Goal: Task Accomplishment & Management: Manage account settings

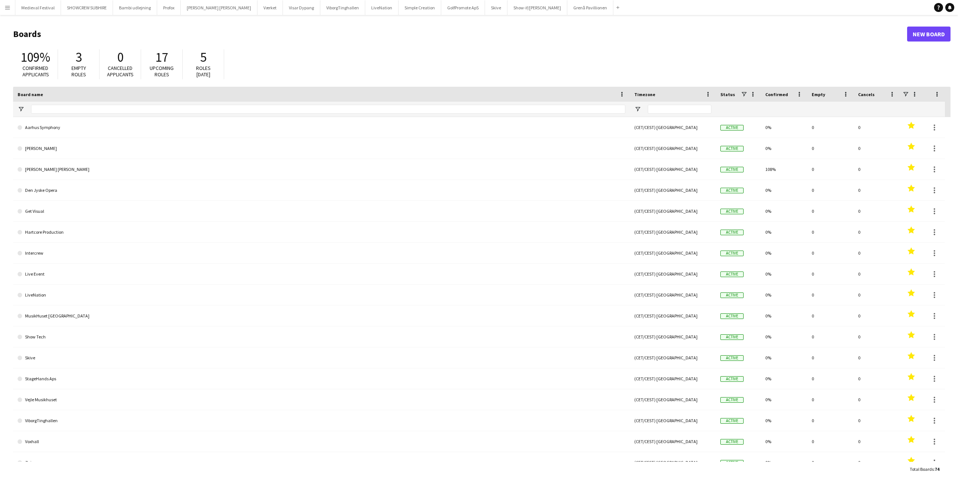
click at [5, 10] on app-icon "Menu" at bounding box center [7, 7] width 6 height 6
click at [97, 39] on link "All jobs" at bounding box center [113, 40] width 75 height 15
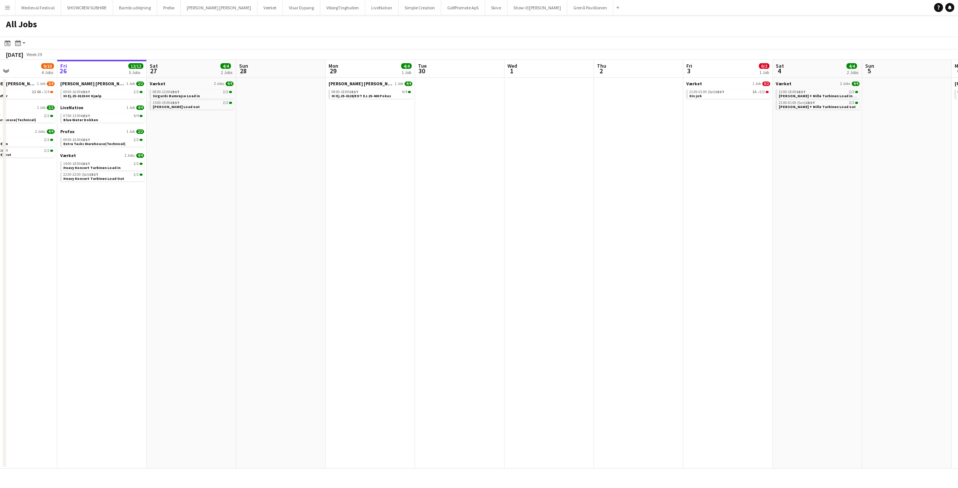
scroll to position [0, 229]
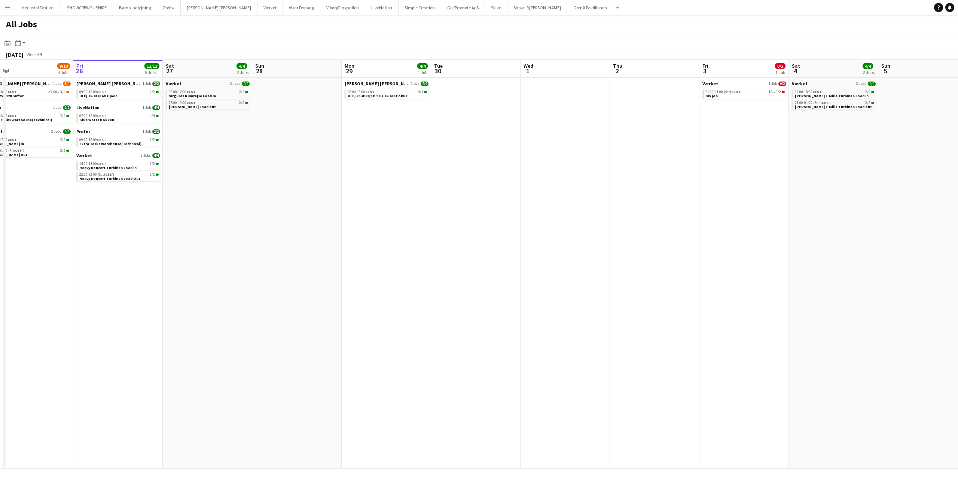
drag, startPoint x: 371, startPoint y: 185, endPoint x: 560, endPoint y: 224, distance: 192.2
click at [558, 223] on app-calendar-viewport "Tue 23 5/5 1 Job Wed 24 5/5 1 Job Thu 25 9/10 4 Jobs Fri 26 12/12 5 Jobs Sat 27…" at bounding box center [479, 264] width 958 height 409
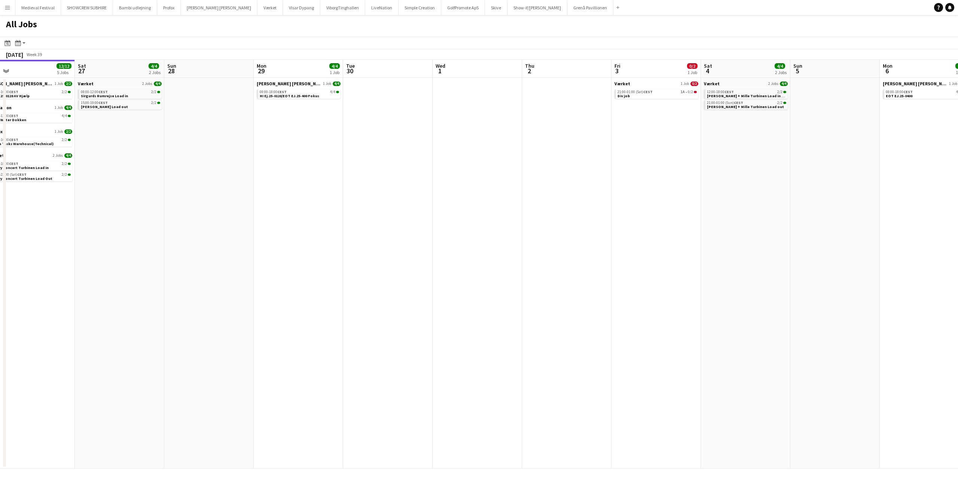
drag, startPoint x: 563, startPoint y: 211, endPoint x: 236, endPoint y: 232, distance: 327.7
click at [236, 232] on app-calendar-viewport "Tue 23 5/5 1 Job Wed 24 5/5 1 Job Thu 25 9/10 4 Jobs Fri 26 12/12 5 Jobs Sat 27…" at bounding box center [479, 264] width 958 height 409
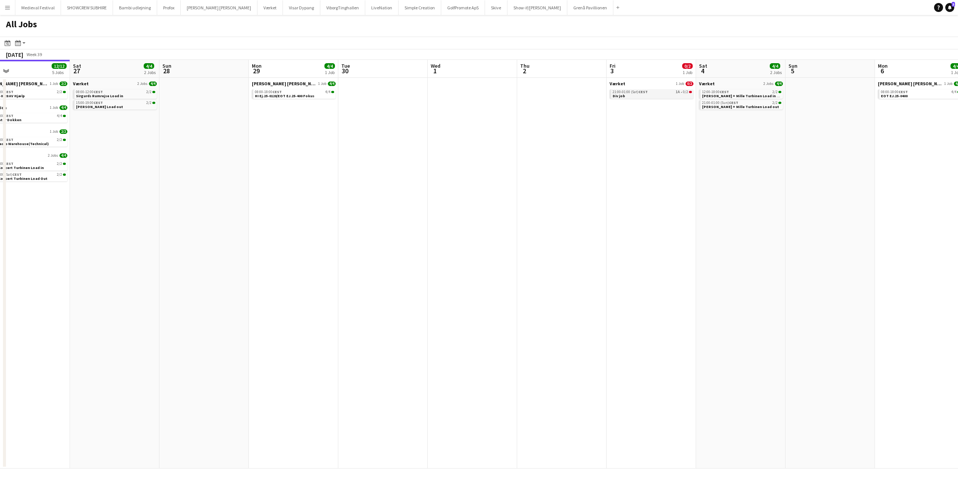
click at [678, 94] on span "1A" at bounding box center [678, 92] width 4 height 4
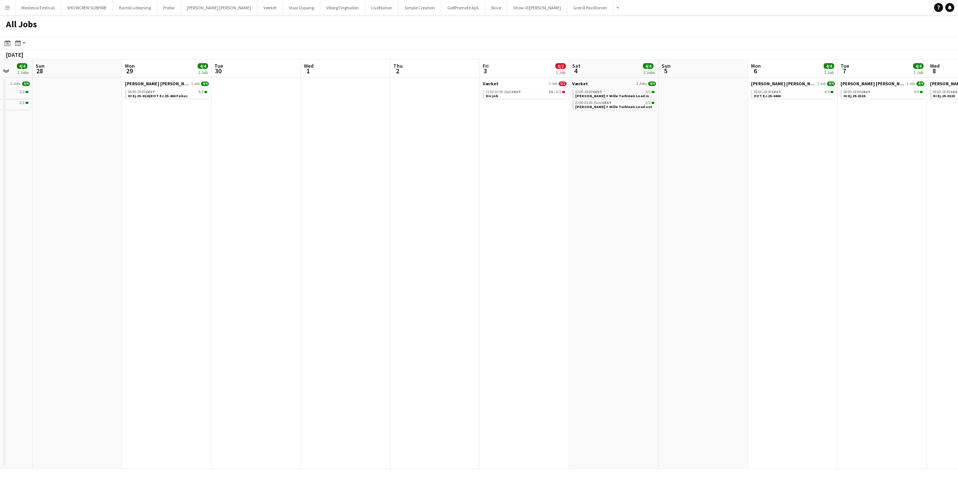
scroll to position [0, 236]
click at [261, 160] on app-all-jobs "All Jobs Date picker [DATE] [DATE] [DATE] M [DATE] T [DATE] W [DATE] T [DATE] F…" at bounding box center [479, 242] width 958 height 454
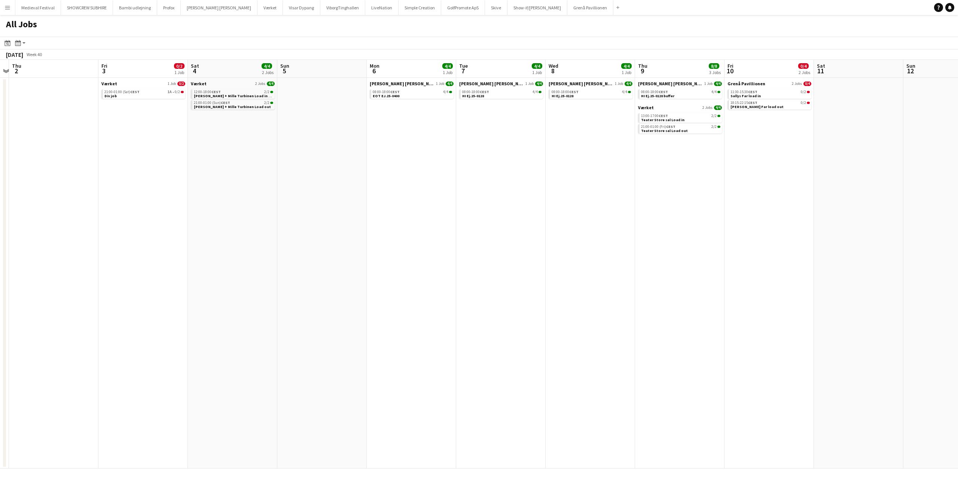
scroll to position [0, 253]
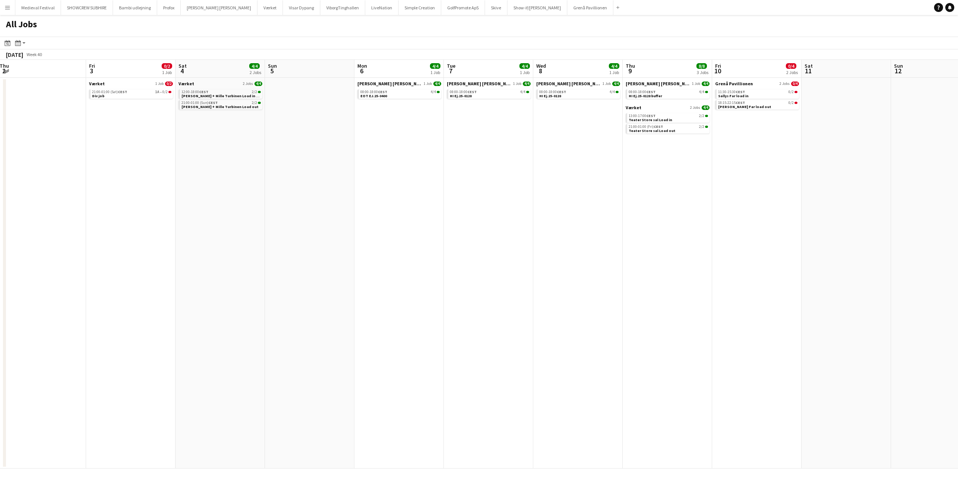
click at [246, 137] on app-all-jobs "All Jobs Date picker [DATE] [DATE] [DATE] M [DATE] T [DATE] W [DATE] T [DATE] F…" at bounding box center [479, 242] width 958 height 454
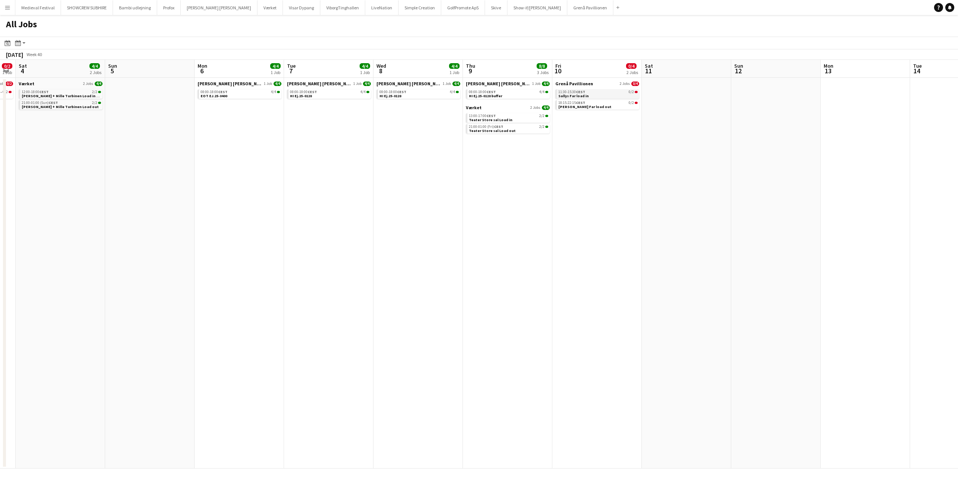
click at [617, 92] on div "11:30-15:30 CEST 0/2" at bounding box center [597, 92] width 79 height 4
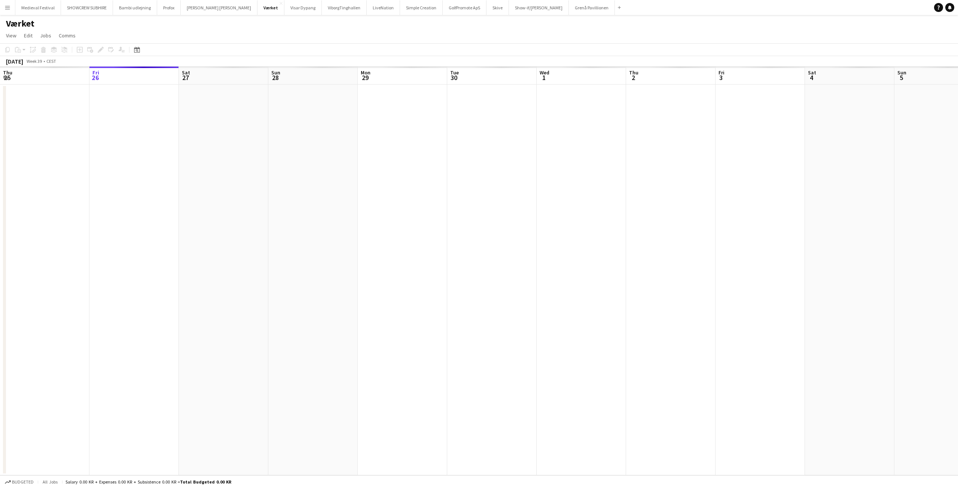
scroll to position [0, 257]
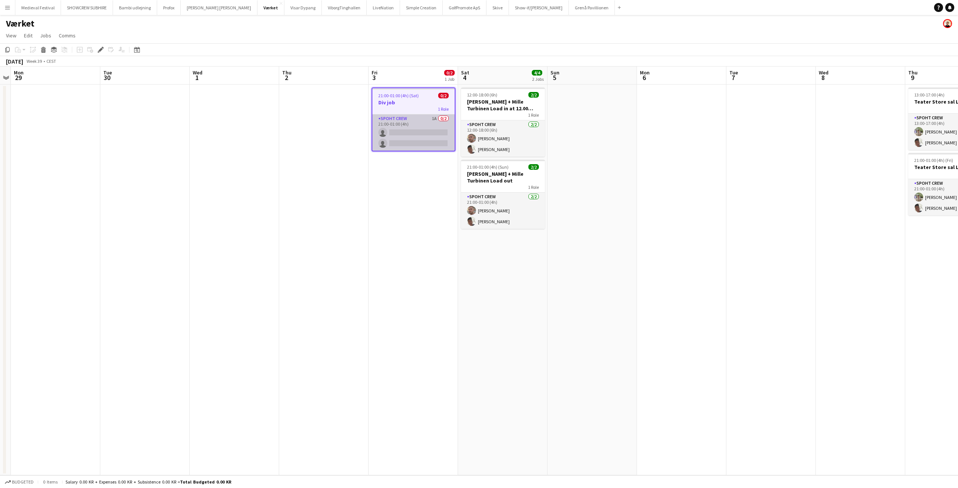
click at [408, 142] on app-card-role "Spoht Crew 1A 0/2 21:00-01:00 (4h) single-neutral-actions single-neutral-actions" at bounding box center [413, 132] width 82 height 36
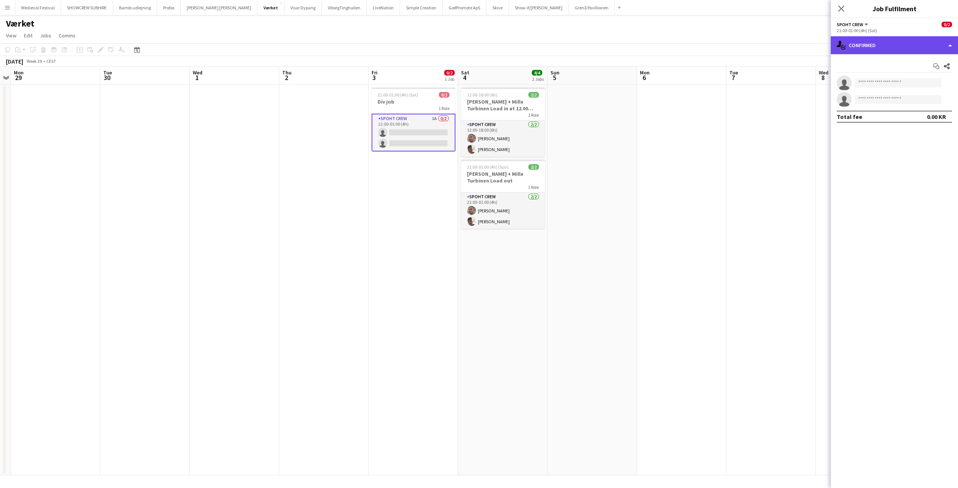
click at [886, 44] on div "single-neutral-actions-check-2 Confirmed" at bounding box center [894, 45] width 127 height 18
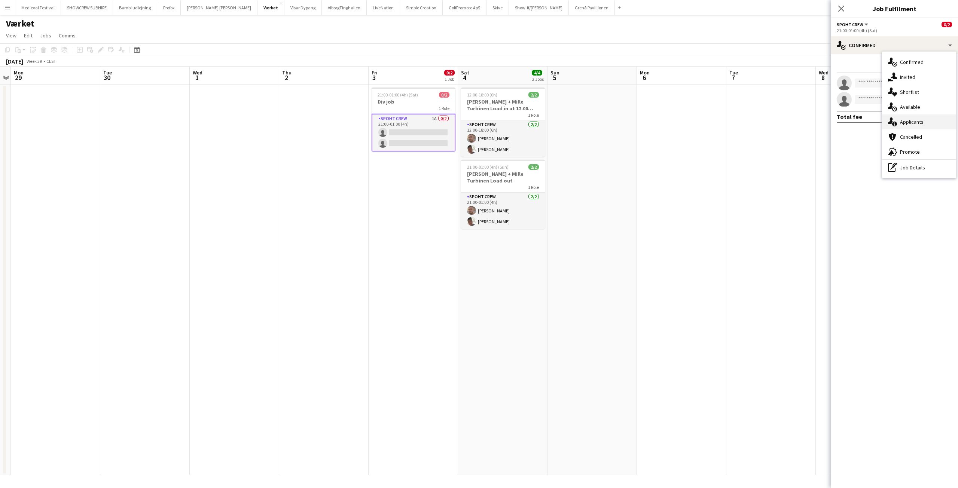
click at [905, 122] on span "Applicants" at bounding box center [912, 122] width 24 height 7
click at [934, 100] on app-icon "Confirm" at bounding box center [937, 99] width 6 height 6
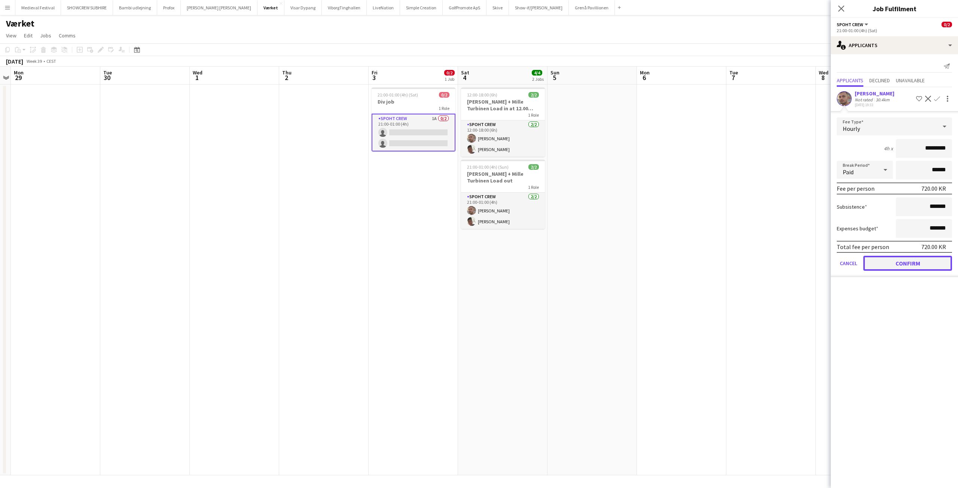
click at [887, 264] on button "Confirm" at bounding box center [907, 263] width 89 height 15
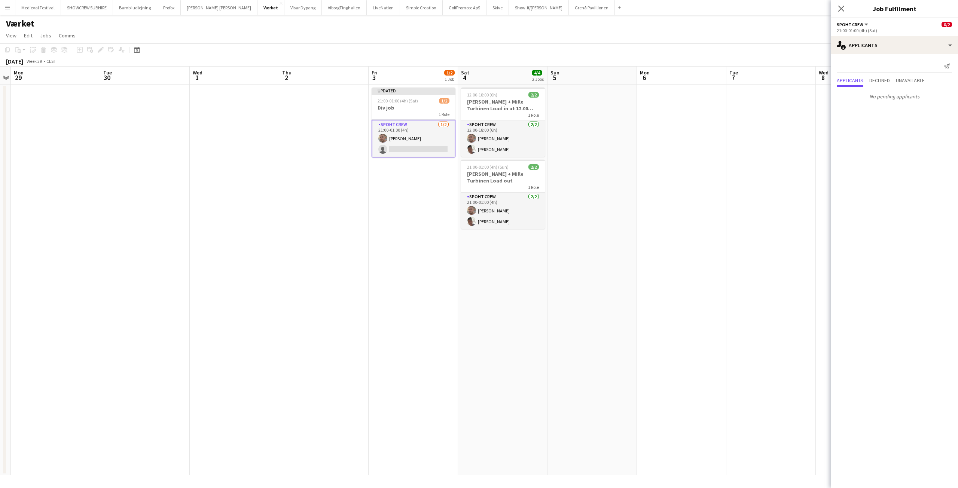
click at [706, 186] on app-date-cell at bounding box center [681, 280] width 89 height 391
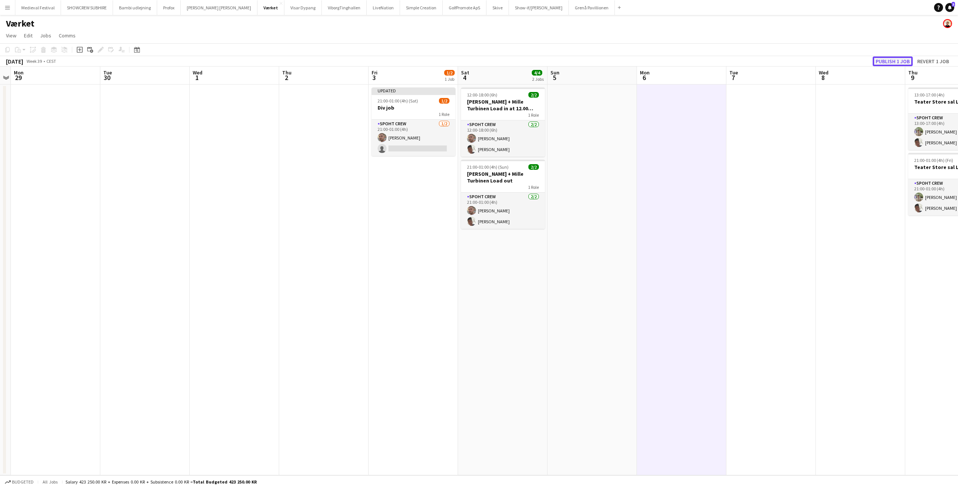
click at [883, 56] on button "Publish 1 job" at bounding box center [892, 61] width 40 height 10
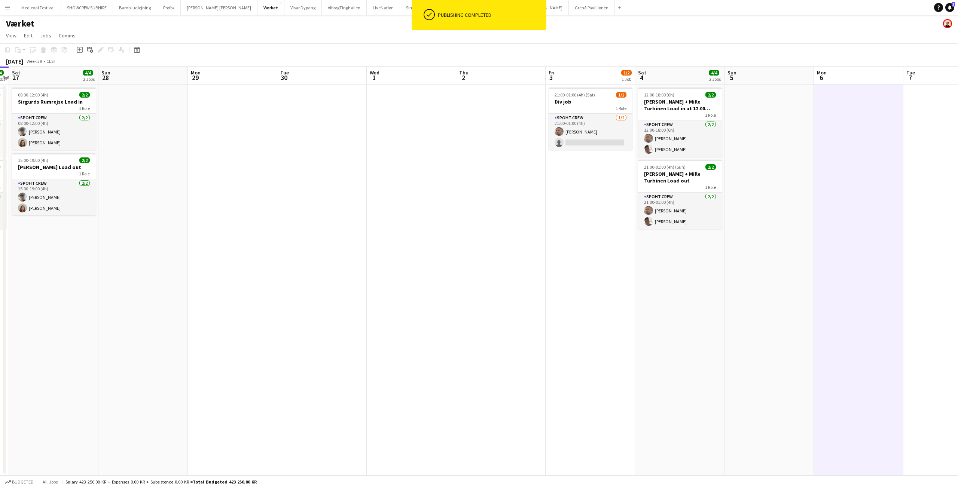
scroll to position [0, 223]
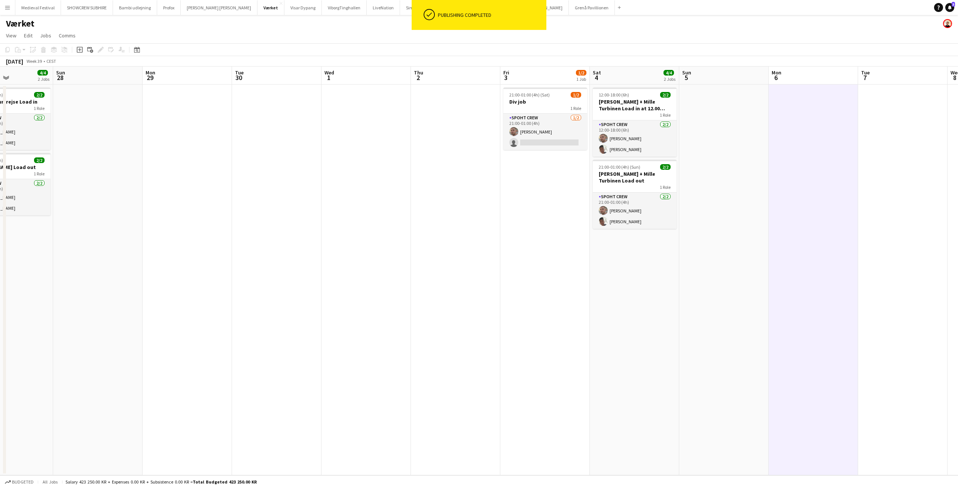
drag, startPoint x: 333, startPoint y: 137, endPoint x: 796, endPoint y: 201, distance: 467.1
click at [797, 203] on app-calendar-viewport "Thu 25 4/4 2 Jobs Fri 26 4/4 2 Jobs Sat 27 4/4 2 Jobs Sun 28 Mon 29 Tue 30 Wed …" at bounding box center [479, 271] width 958 height 409
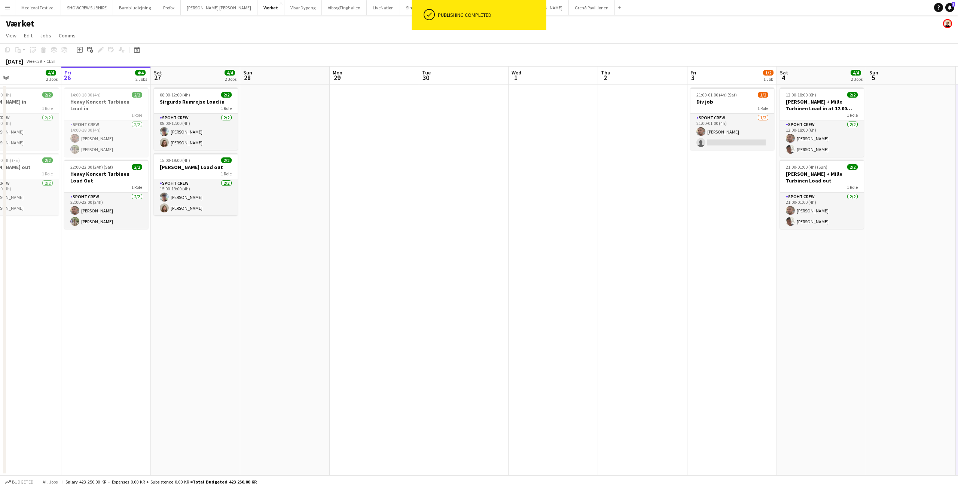
scroll to position [0, 290]
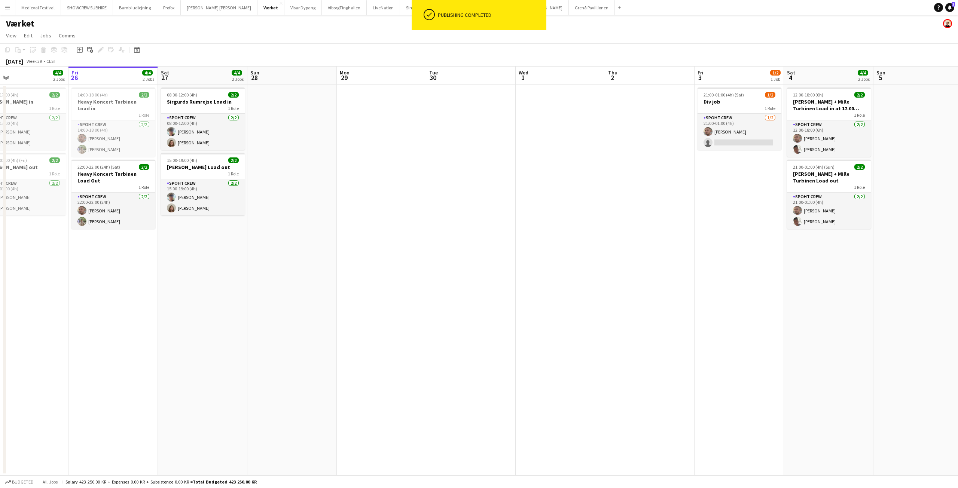
drag, startPoint x: 760, startPoint y: 174, endPoint x: 514, endPoint y: 174, distance: 245.8
click at [514, 174] on app-calendar-viewport "Mon 22 Tue 23 Wed 24 Thu 25 4/4 2 Jobs Fri 26 4/4 2 Jobs Sat 27 4/4 2 Jobs Sun …" at bounding box center [479, 271] width 958 height 409
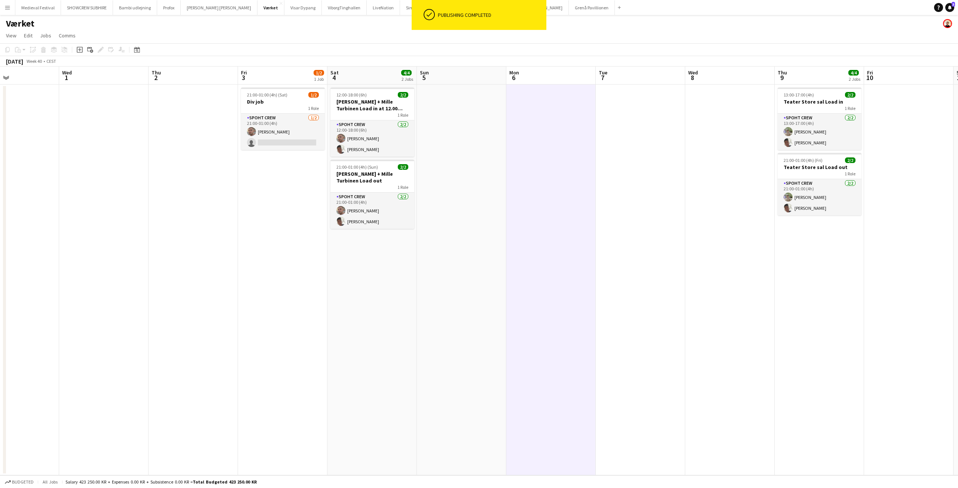
drag, startPoint x: 507, startPoint y: 156, endPoint x: 142, endPoint y: 164, distance: 365.6
click at [142, 164] on app-calendar-viewport "Sat 27 4/4 2 Jobs Sun 28 Mon 29 Tue 30 Wed 1 Thu 2 Fri 3 1/2 1 Job Sat 4 4/4 2 …" at bounding box center [479, 271] width 958 height 409
click at [949, 6] on icon at bounding box center [950, 7] width 4 height 4
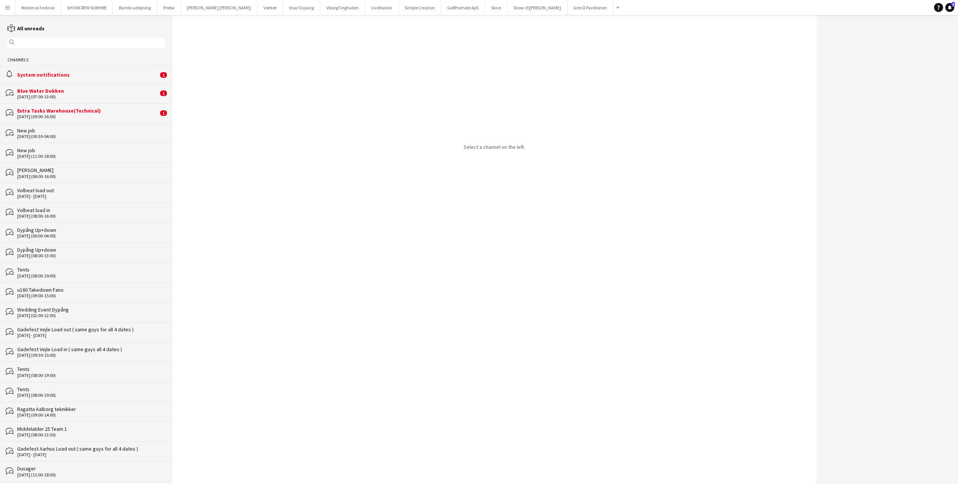
click at [101, 82] on div "alarm System notifications 1" at bounding box center [86, 74] width 172 height 17
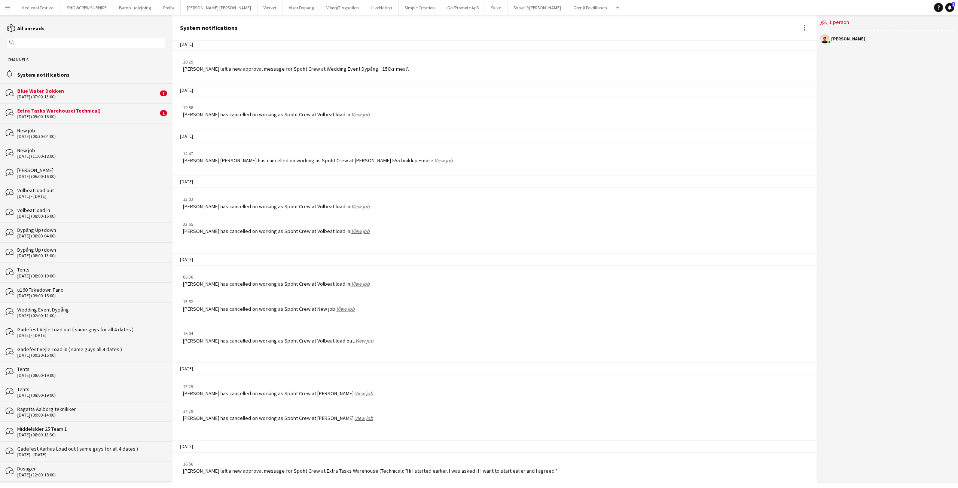
click at [78, 98] on div "26-09-2025 (07:00-13:00)" at bounding box center [87, 96] width 141 height 5
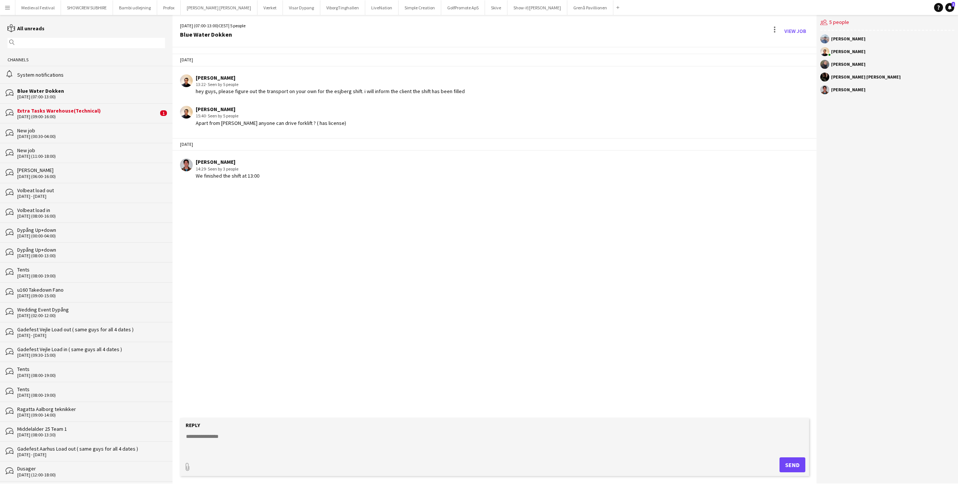
click at [103, 112] on div "Extra Tasks Warehouse(Technical)" at bounding box center [87, 110] width 141 height 7
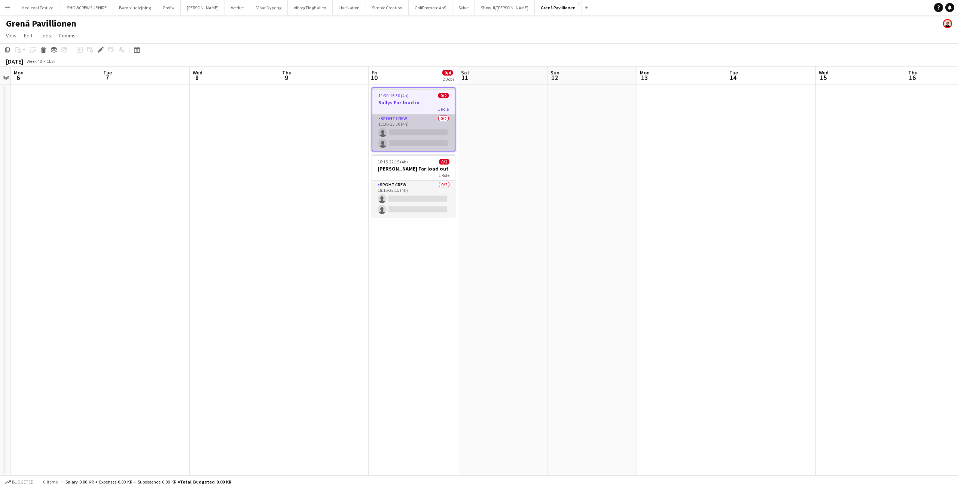
click at [423, 137] on app-card-role "Spoht Crew 0/2 11:30-15:30 (4h) single-neutral-actions single-neutral-actions" at bounding box center [413, 132] width 82 height 36
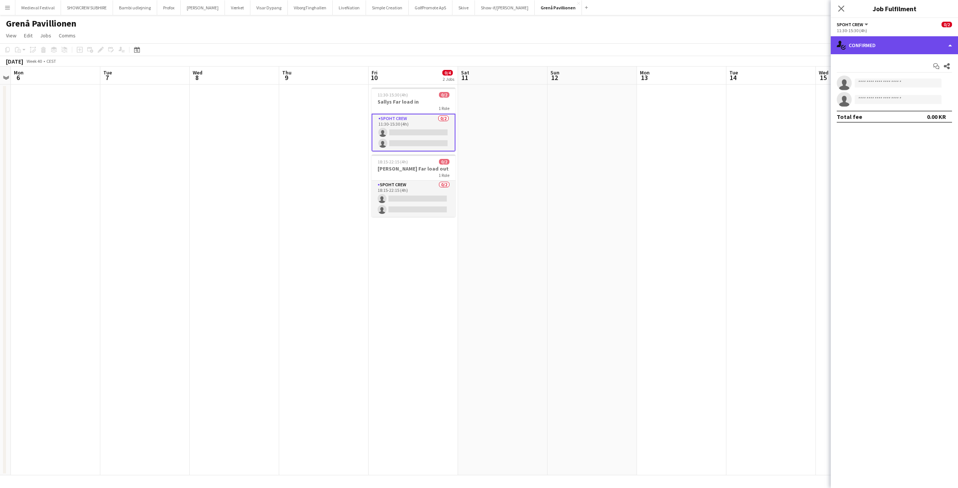
click at [875, 49] on div "single-neutral-actions-check-2 Confirmed" at bounding box center [894, 45] width 127 height 18
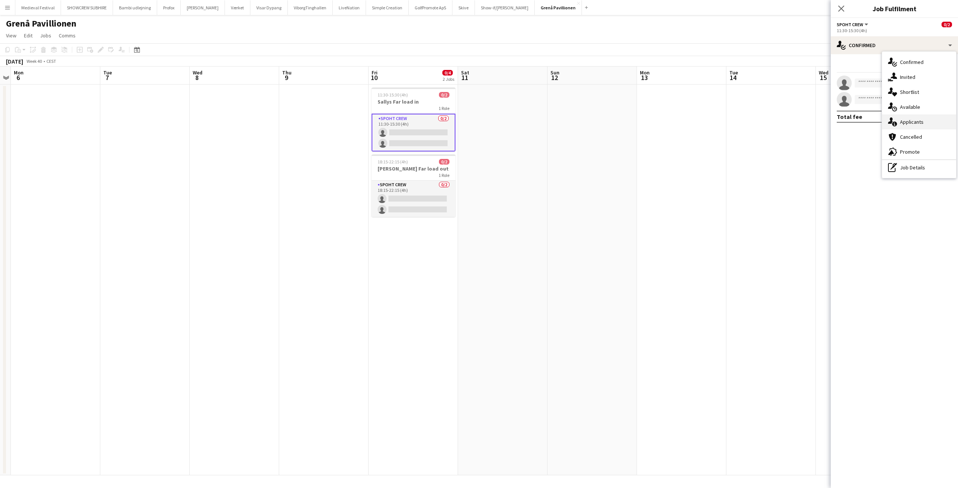
click at [906, 122] on span "Applicants" at bounding box center [912, 122] width 24 height 7
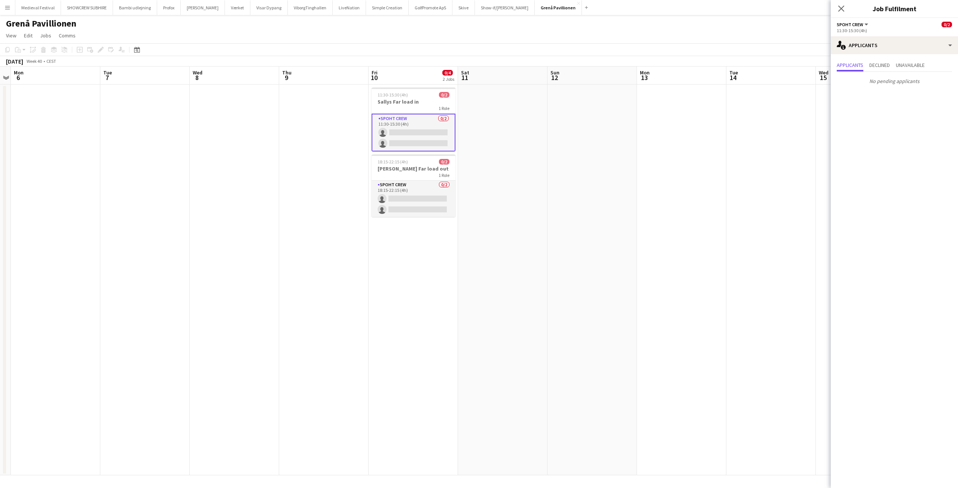
click at [518, 203] on app-date-cell at bounding box center [502, 280] width 89 height 391
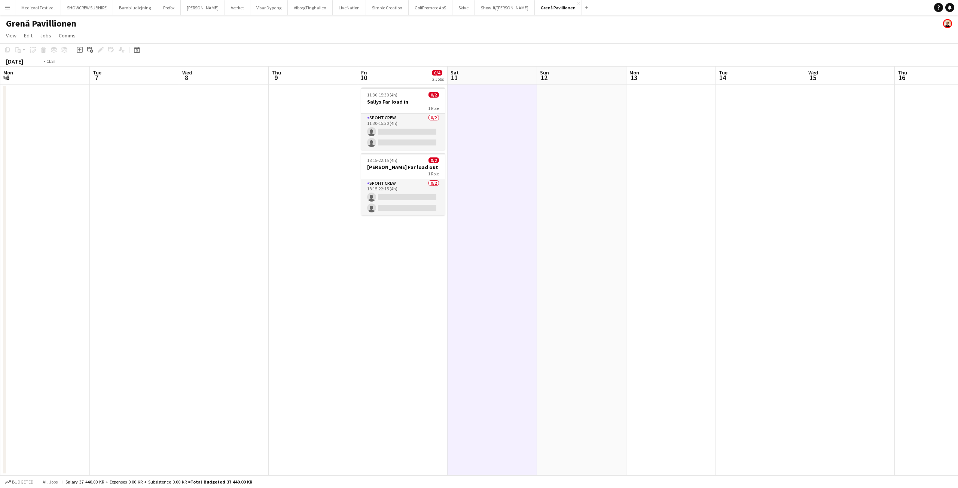
drag, startPoint x: 583, startPoint y: 159, endPoint x: 176, endPoint y: 153, distance: 407.1
click at [181, 152] on app-calendar-viewport "Fri 3 Sat 4 Sun 5 Mon 6 Tue 7 Wed 8 Thu 9 Fri 10 0/4 2 Jobs Sat 11 Sun 12 Mon 1…" at bounding box center [479, 271] width 958 height 409
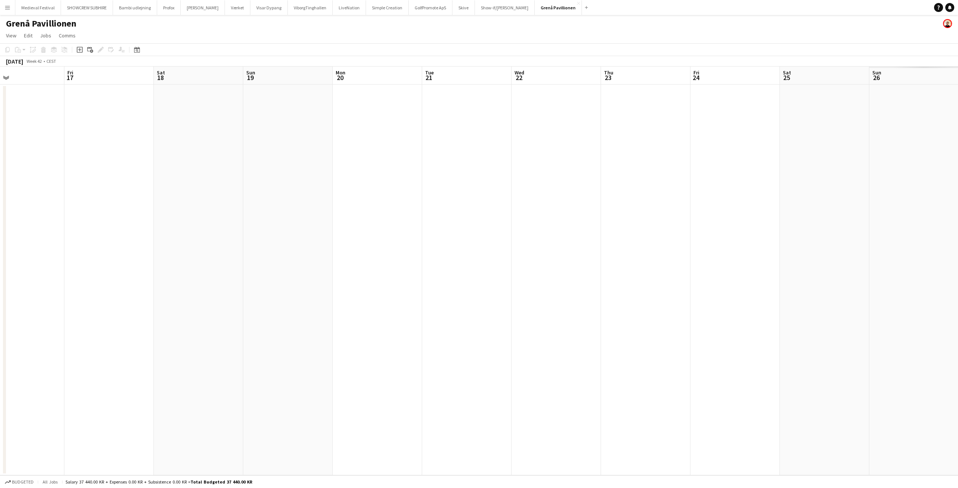
drag, startPoint x: 368, startPoint y: 168, endPoint x: 57, endPoint y: 146, distance: 312.0
click at [71, 149] on app-calendar-viewport "Mon 13 Tue 14 Wed 15 Thu 16 Fri 17 Sat 18 Sun 19 Mon 20 Tue 21 Wed 22 Thu 23 Fr…" at bounding box center [479, 271] width 958 height 409
drag, startPoint x: 630, startPoint y: 175, endPoint x: 336, endPoint y: 198, distance: 294.2
click at [315, 199] on app-calendar-viewport "Fri 17 Sat 18 Sun 19 Mon 20 Tue 21 Wed 22 Thu 23 Fri 24 Sat 25 Sun 26 Mon 27 Tu…" at bounding box center [479, 271] width 958 height 409
drag, startPoint x: 456, startPoint y: 161, endPoint x: 58, endPoint y: 174, distance: 398.6
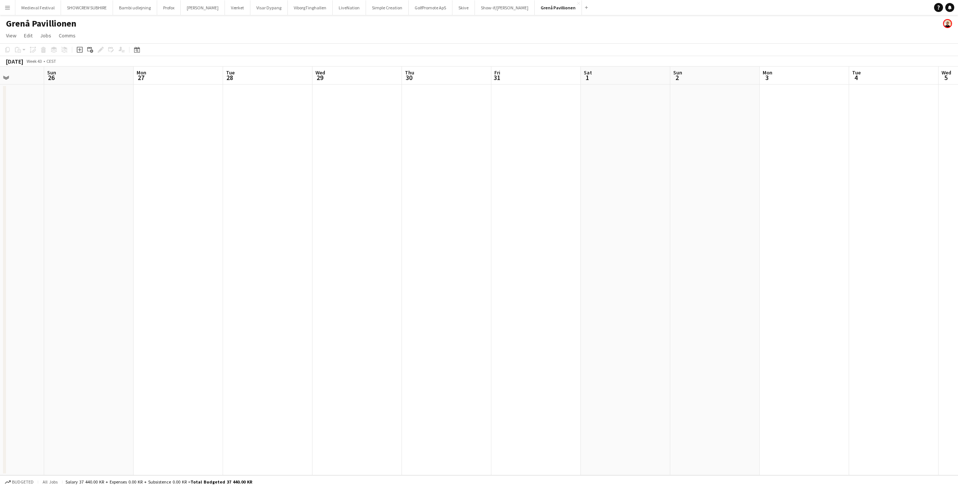
click at [56, 174] on app-calendar-viewport "Wed 22 Thu 23 Fri 24 Sat 25 Sun 26 Mon 27 Tue 28 Wed 29 Thu 30 Fri 31 Sat 1 Sun…" at bounding box center [479, 271] width 958 height 409
drag, startPoint x: 220, startPoint y: 163, endPoint x: 576, endPoint y: 192, distance: 356.9
click at [511, 181] on app-calendar-viewport "Sun 19 Mon 20 Tue 21 Wed 22 Thu 23 Fri 24 Sat 25 Sun 26 Mon 27 Tue 28 Wed 29 Th…" at bounding box center [479, 271] width 958 height 409
click at [8, 6] on app-icon "Menu" at bounding box center [7, 7] width 6 height 6
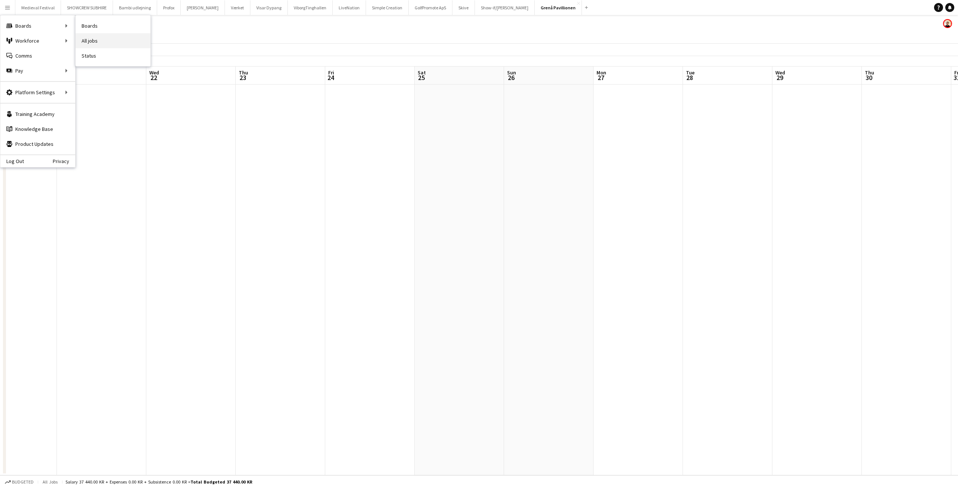
click at [107, 37] on link "All jobs" at bounding box center [113, 40] width 75 height 15
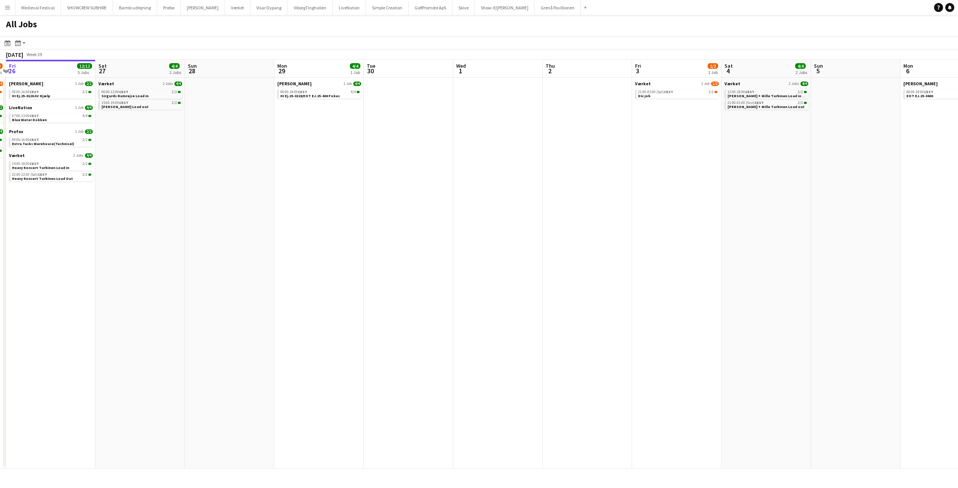
scroll to position [0, 318]
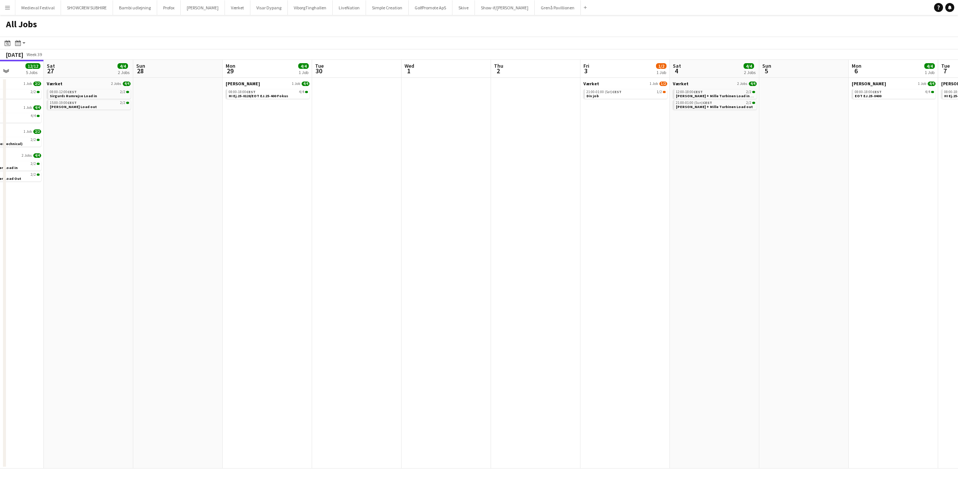
drag, startPoint x: 493, startPoint y: 149, endPoint x: 176, endPoint y: 159, distance: 317.4
click at [175, 159] on app-calendar-viewport "Tue 23 5/5 1 Job Wed 24 5/5 1 Job Thu 25 9/10 4 Jobs Fri 26 12/12 5 Jobs Sat 27…" at bounding box center [479, 264] width 958 height 409
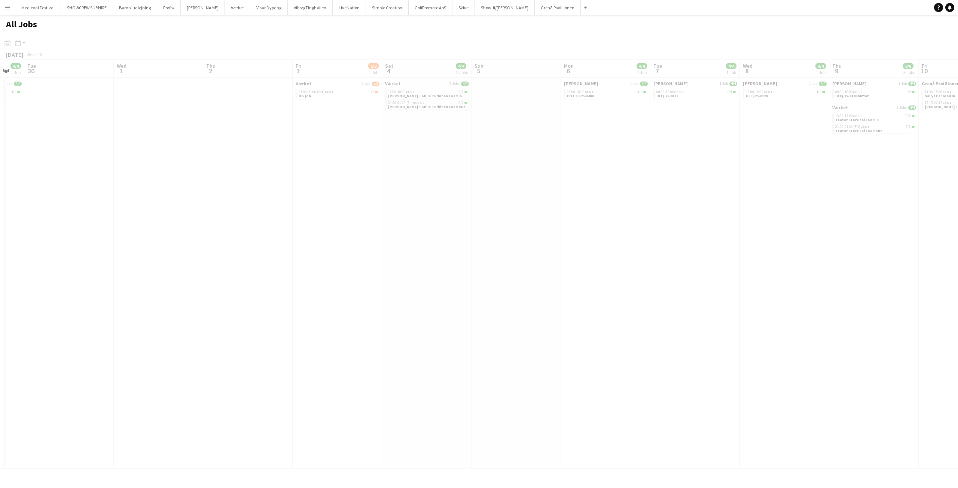
scroll to position [0, 192]
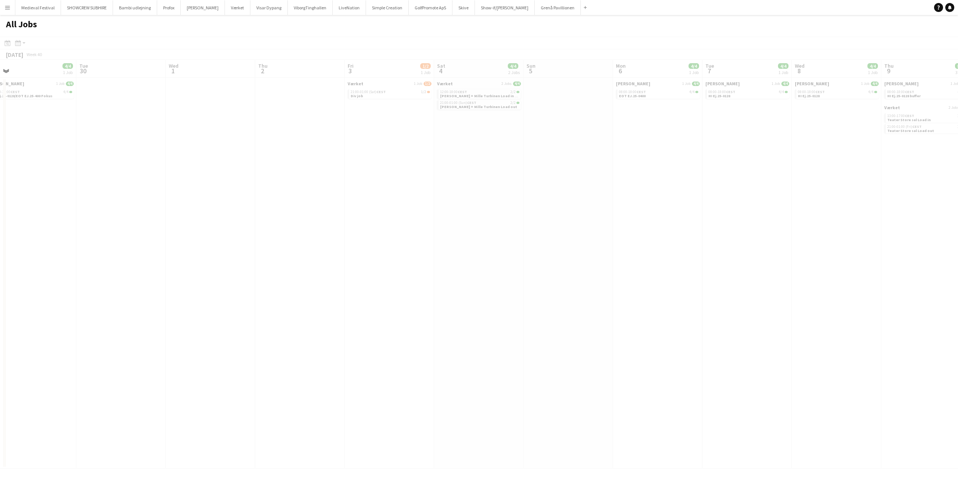
click at [135, 125] on app-all-jobs "All Jobs Date picker SEP 2025 SEP 2025 Monday M Tuesday T Wednesday W Thursday …" at bounding box center [479, 242] width 958 height 454
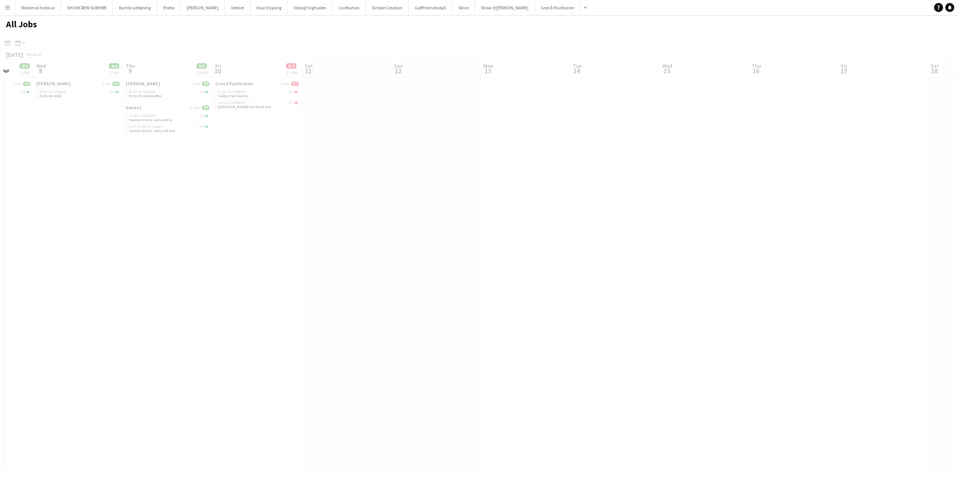
drag, startPoint x: 666, startPoint y: 157, endPoint x: 223, endPoint y: 176, distance: 444.1
click at [223, 176] on app-calendar-viewport "Sun 5 Mon 6 4/4 1 Job Tue 7 4/4 1 Job Wed 8 4/4 1 Job Thu 9 8/8 3 Jobs Fri 10 0…" at bounding box center [479, 264] width 958 height 409
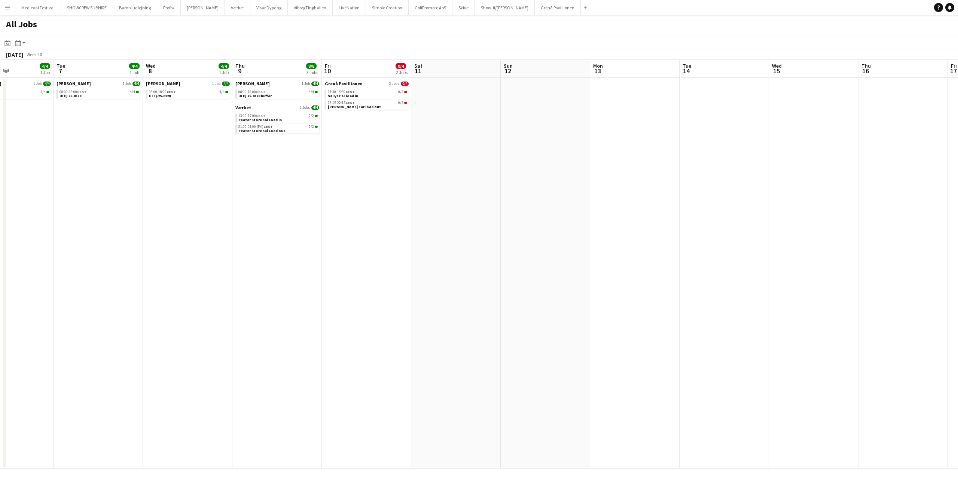
drag, startPoint x: 221, startPoint y: 175, endPoint x: 548, endPoint y: 192, distance: 327.4
click at [556, 198] on app-calendar-viewport "Sat 4 4/4 2 Jobs Sun 5 Mon 6 4/4 1 Job Tue 7 4/4 1 Job Wed 8 4/4 1 Job Thu 9 8/…" at bounding box center [479, 264] width 958 height 409
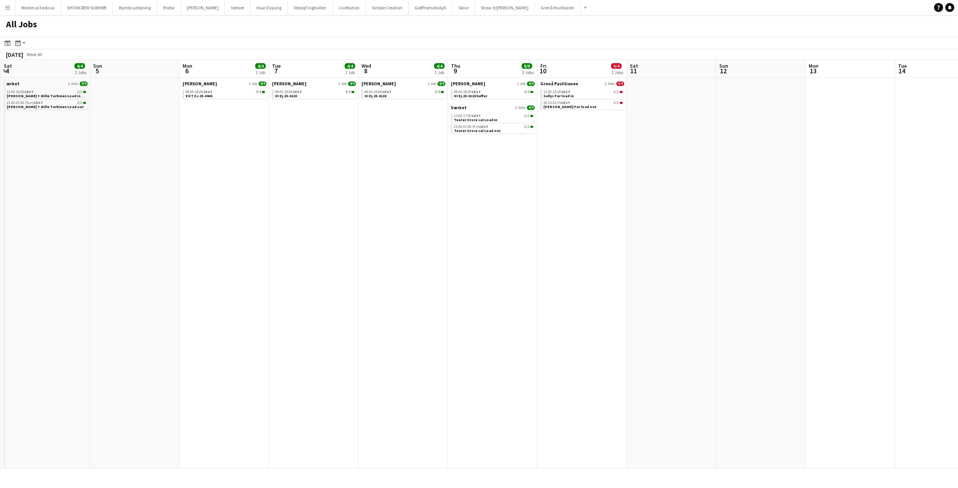
drag, startPoint x: 248, startPoint y: 155, endPoint x: 536, endPoint y: 174, distance: 288.3
click at [523, 174] on app-calendar-viewport "Thu 2 Fri 3 1/2 1 Job Sat 4 4/4 2 Jobs Sun 5 Mon 6 4/4 1 Job Tue 7 4/4 1 Job We…" at bounding box center [479, 264] width 958 height 409
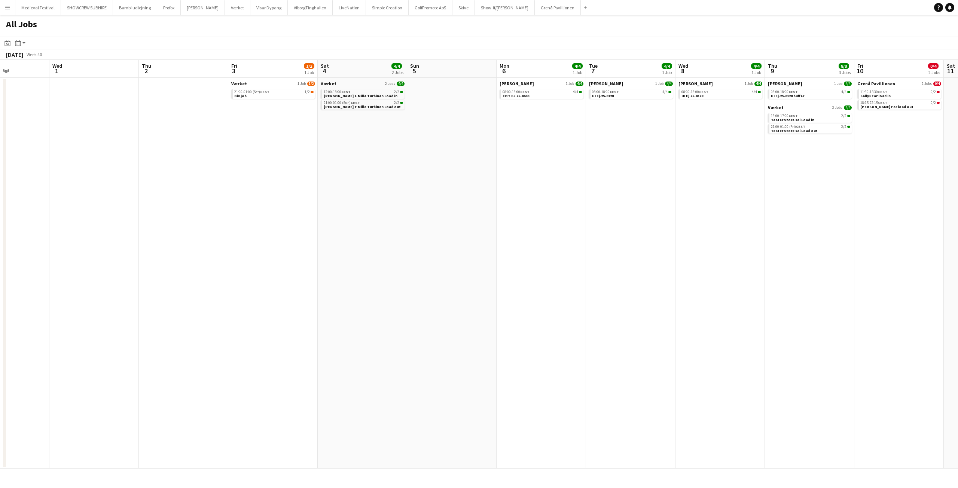
drag, startPoint x: 426, startPoint y: 158, endPoint x: 459, endPoint y: 163, distance: 32.5
click at [458, 163] on app-calendar-viewport "Sun 28 Mon 29 4/4 1 Job Tue 30 Wed 1 Thu 2 Fri 3 1/2 1 Job Sat 4 4/4 2 Jobs Sun…" at bounding box center [479, 264] width 958 height 409
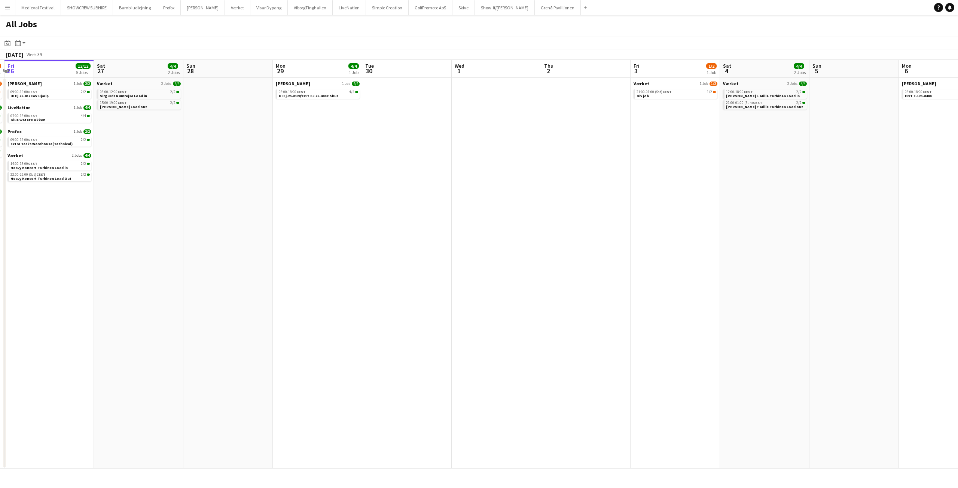
scroll to position [0, 218]
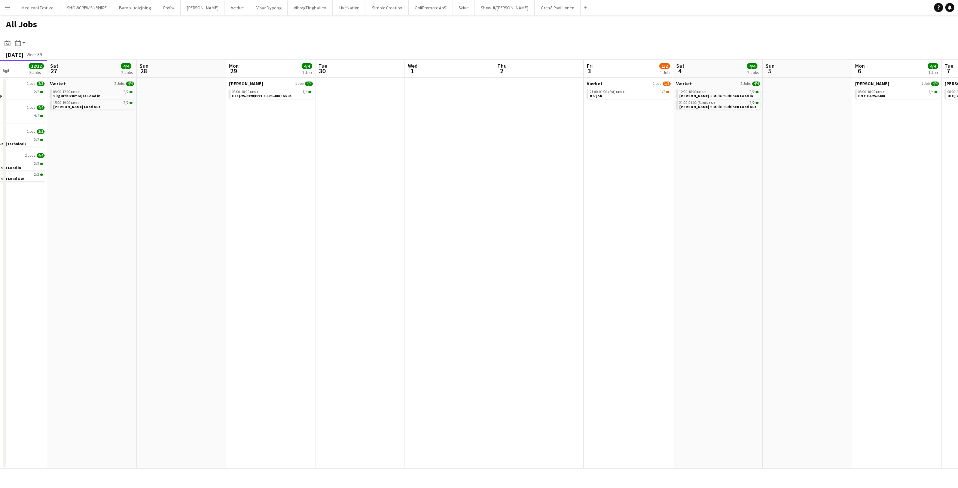
drag, startPoint x: 370, startPoint y: 141, endPoint x: 811, endPoint y: 182, distance: 442.6
click at [811, 183] on app-calendar-viewport "Wed 24 5/5 1 Job Thu 25 9/10 4 Jobs Fri 26 12/12 5 Jobs Sat 27 4/4 2 Jobs Sun 2…" at bounding box center [479, 264] width 958 height 409
